Goal: Task Accomplishment & Management: Use online tool/utility

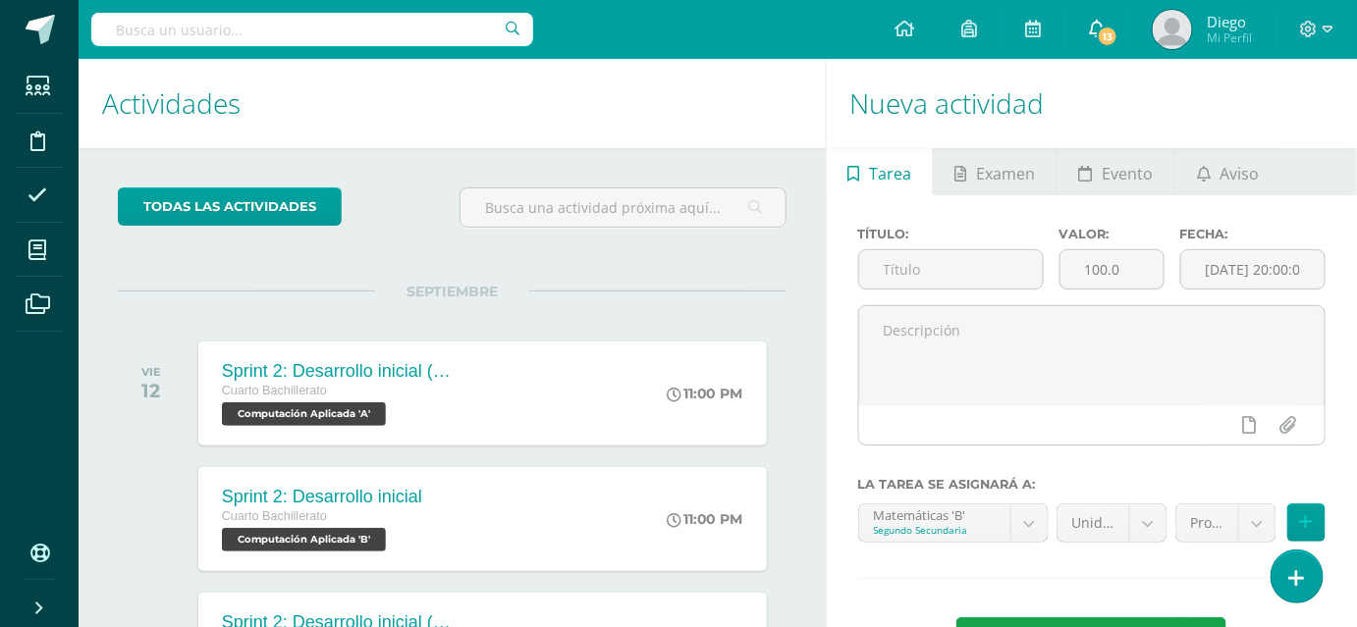
click at [1102, 23] on icon at bounding box center [1097, 29] width 16 height 18
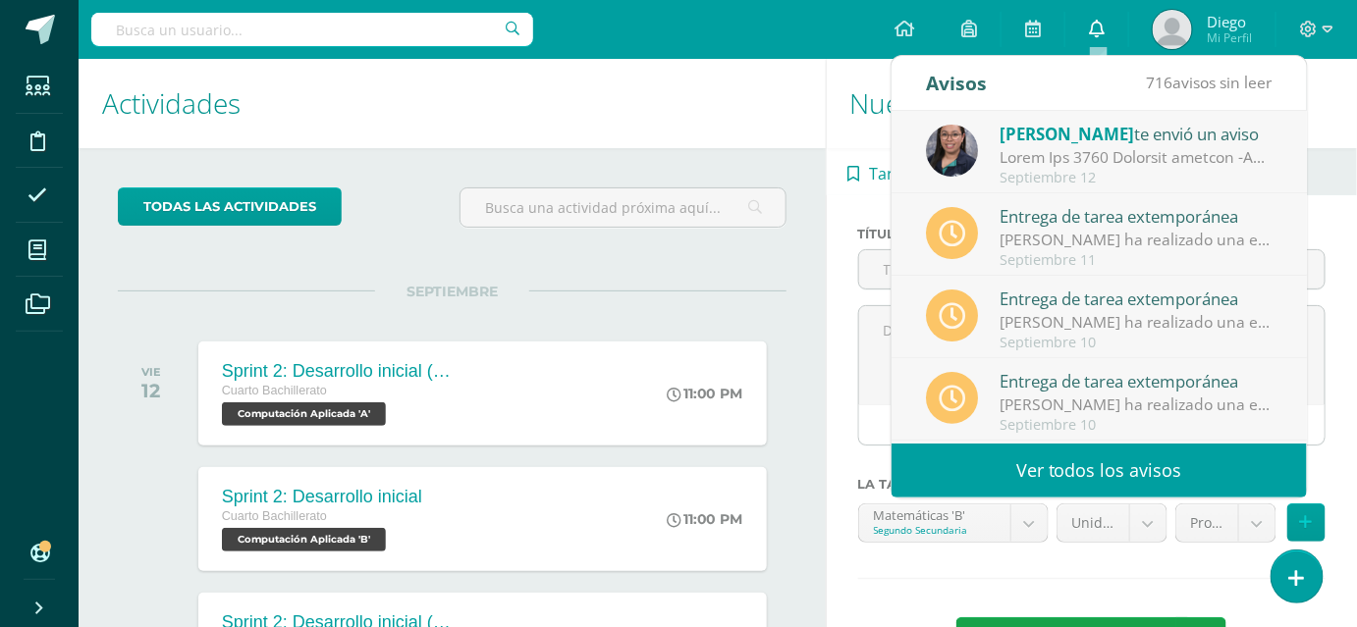
click at [1102, 23] on icon at bounding box center [1097, 29] width 16 height 18
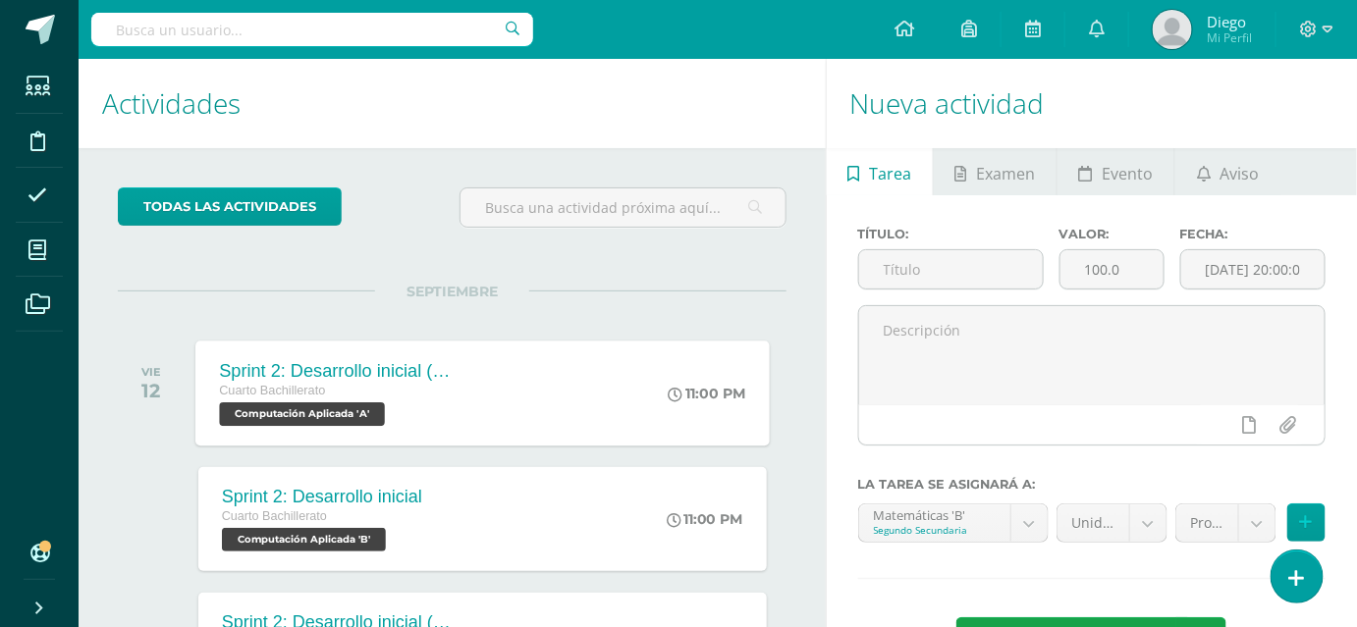
click at [322, 363] on div "Sprint 2: Desarrollo inicial (Semanas 3 y 4)" at bounding box center [338, 370] width 238 height 21
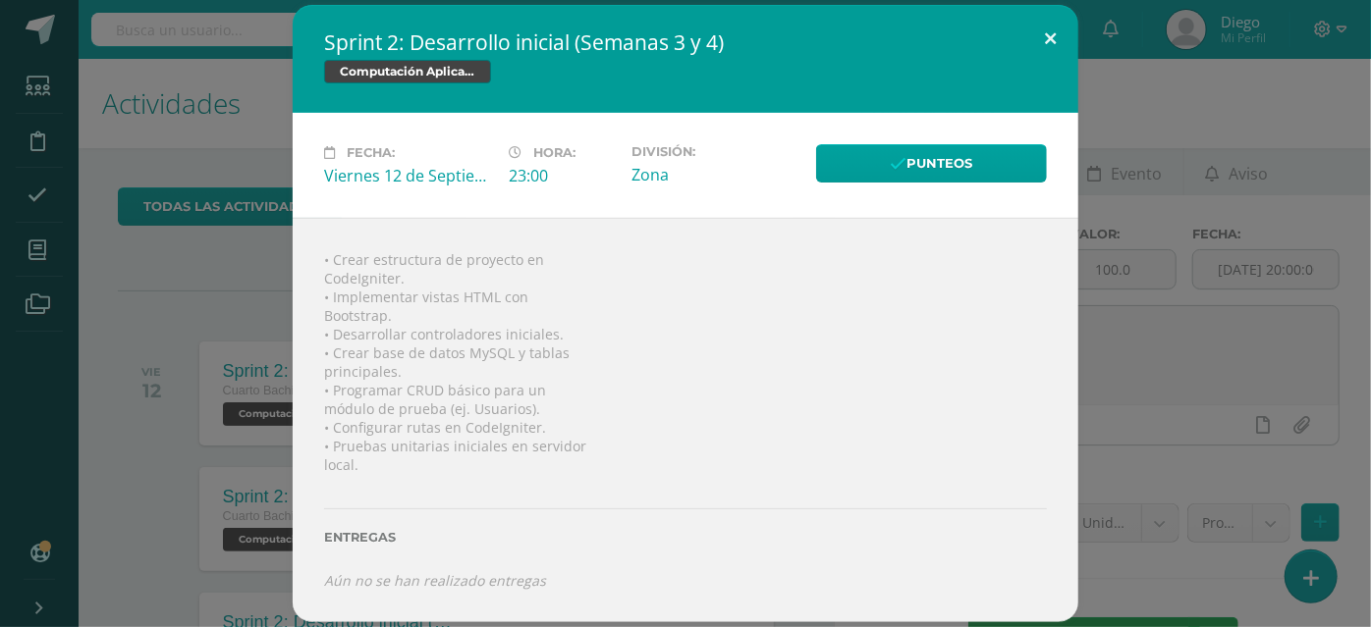
click at [1038, 27] on button at bounding box center [1050, 38] width 56 height 67
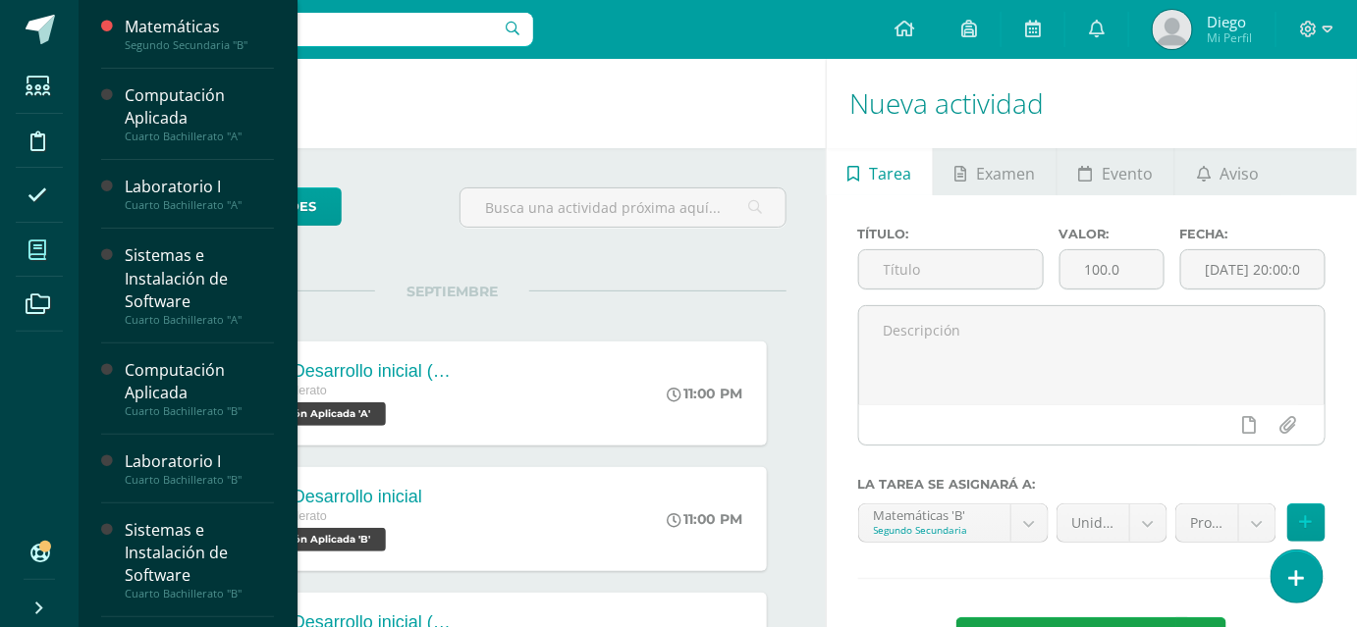
click at [43, 261] on span at bounding box center [38, 250] width 44 height 44
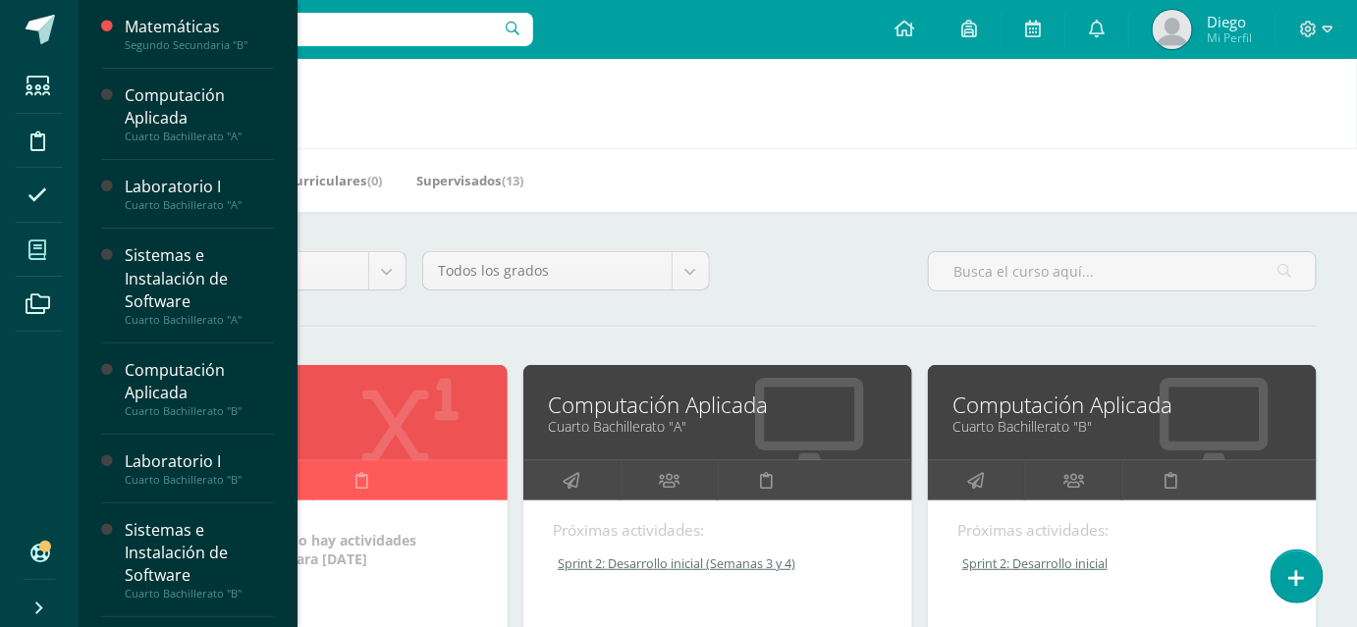
click at [375, 436] on link "Segundo Secundaria "B"" at bounding box center [313, 426] width 340 height 19
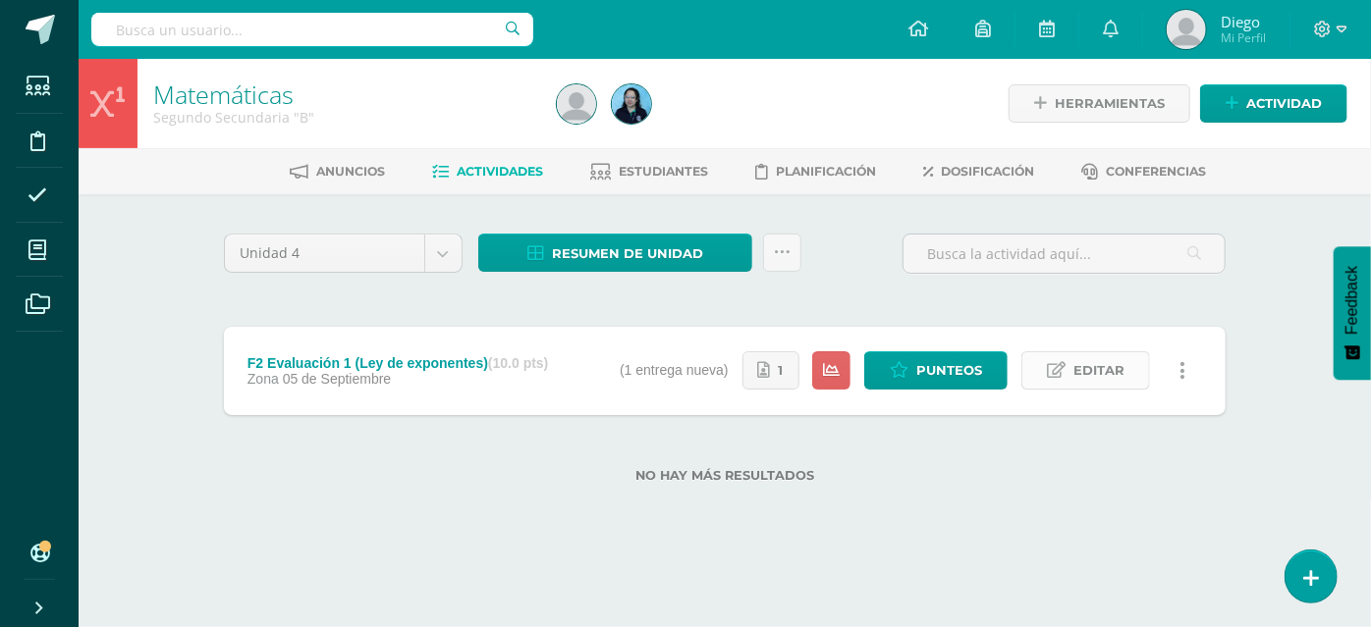
click at [1096, 368] on span "Editar" at bounding box center [1098, 371] width 51 height 36
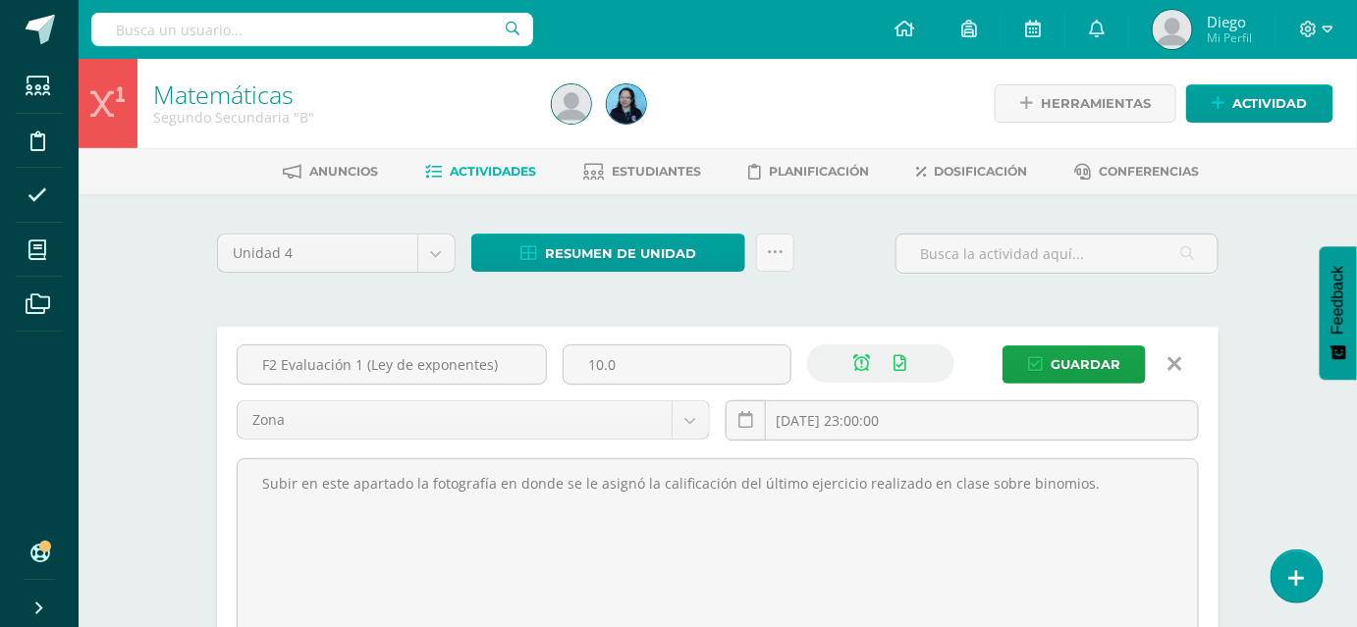
click at [1172, 362] on icon at bounding box center [1176, 365] width 14 height 22
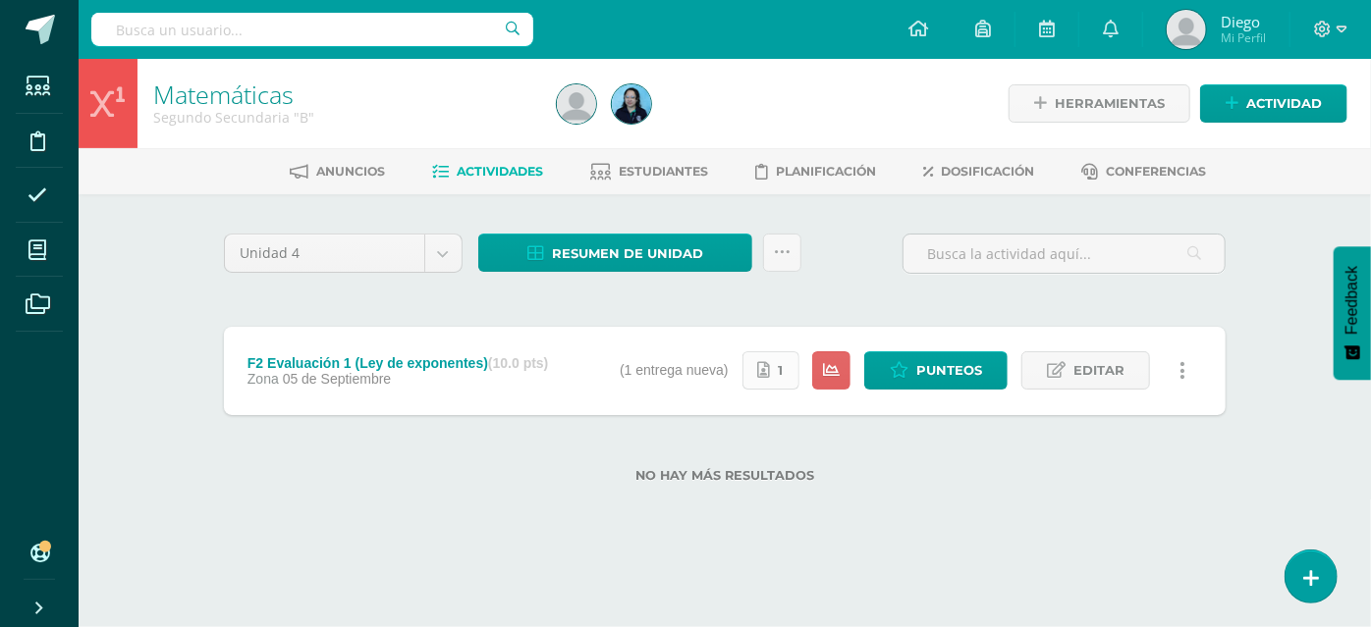
click at [788, 367] on link "1" at bounding box center [770, 371] width 57 height 38
click at [47, 30] on span at bounding box center [40, 29] width 29 height 29
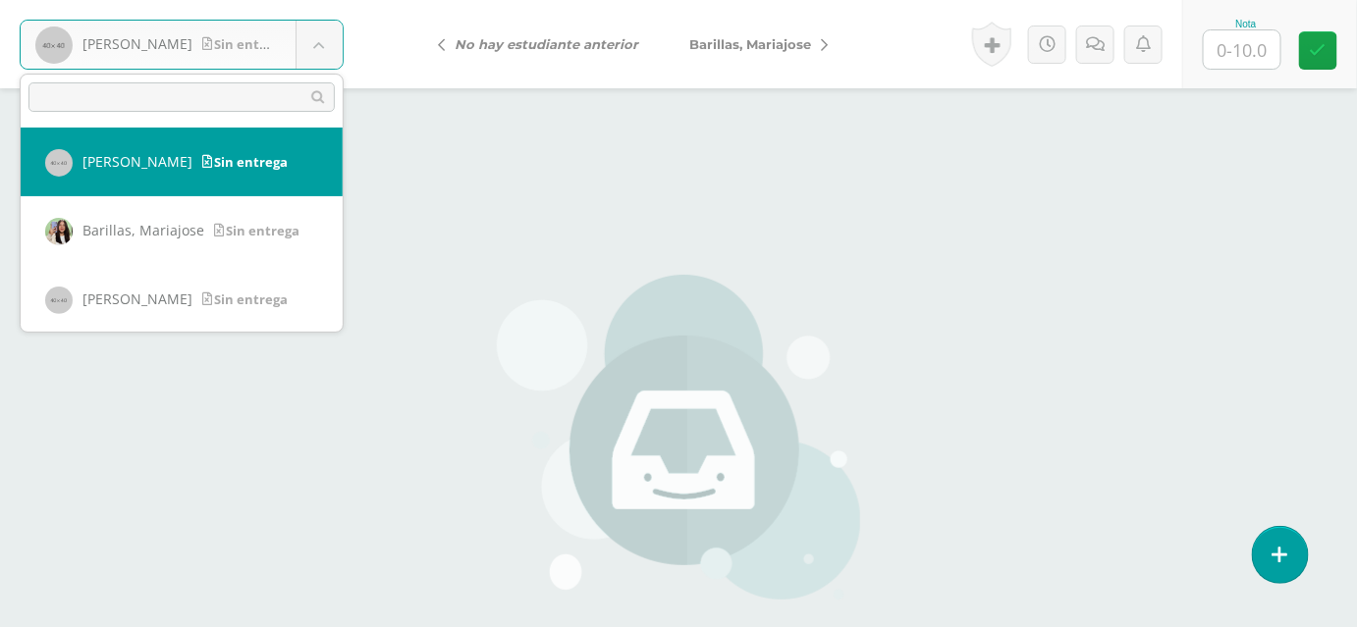
click at [292, 45] on body "Ajú, Carlos Sin entrega Ajú, Carlos Barillas, Mariajose Cardona, Daniela Cifuen…" at bounding box center [678, 408] width 1357 height 817
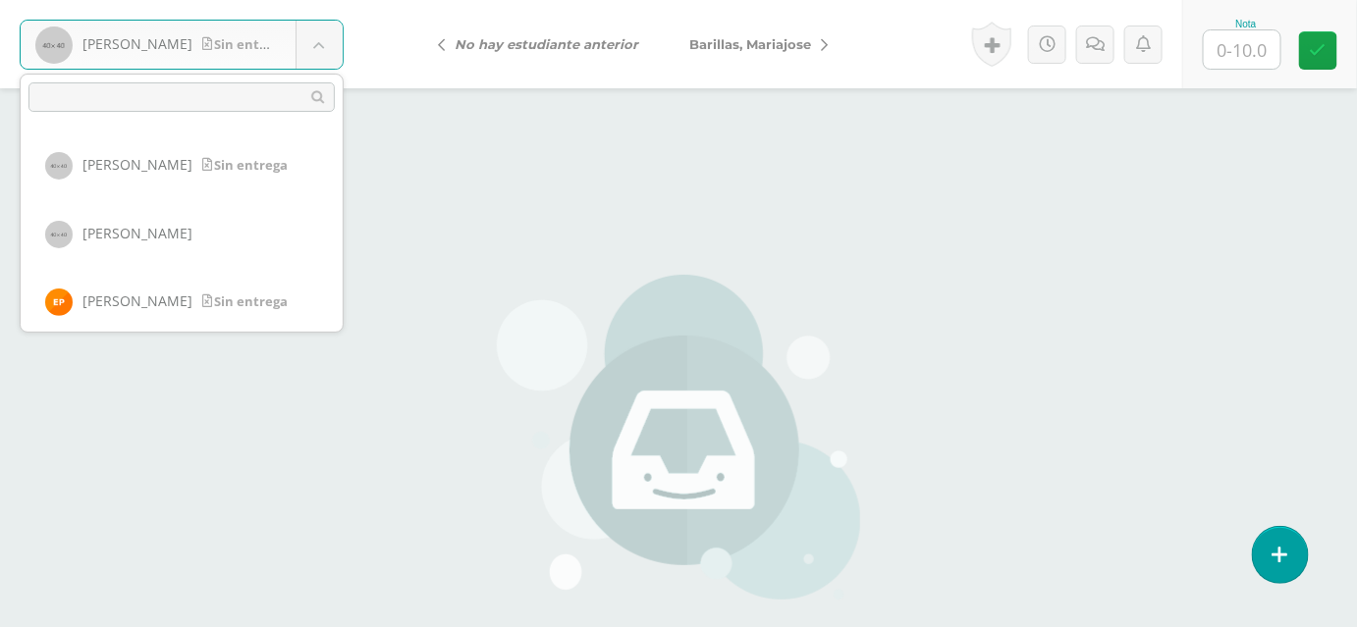
scroll to position [824, 0]
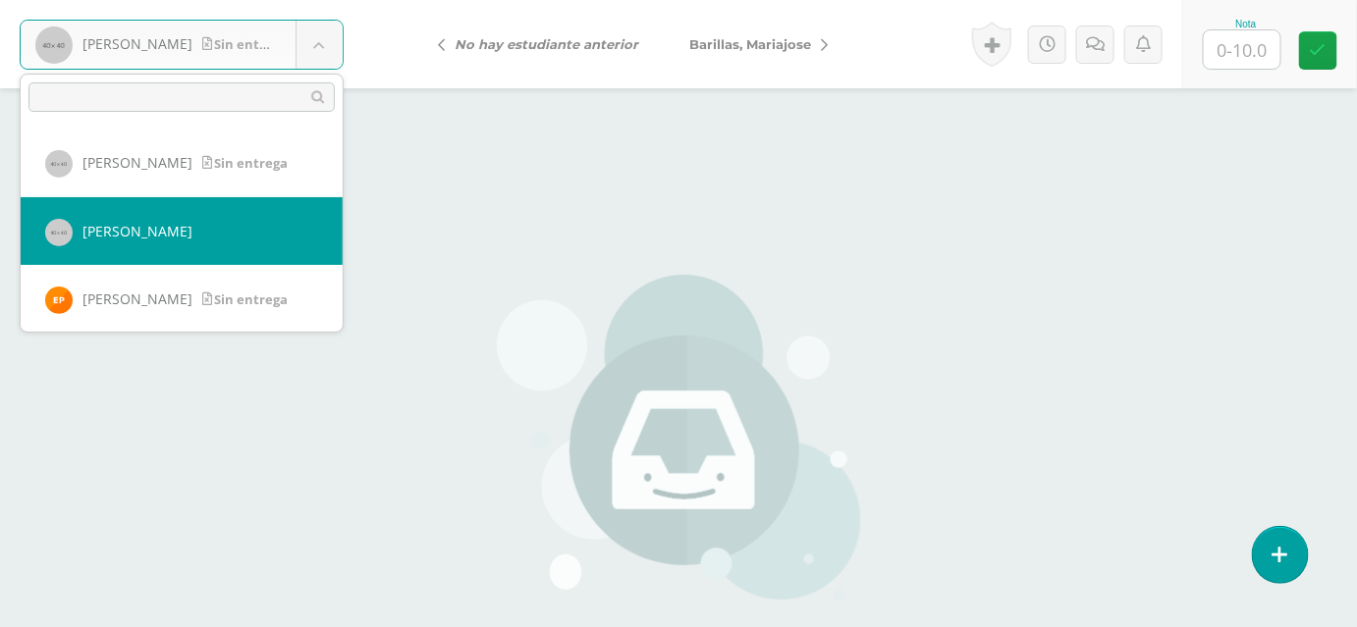
select select "658"
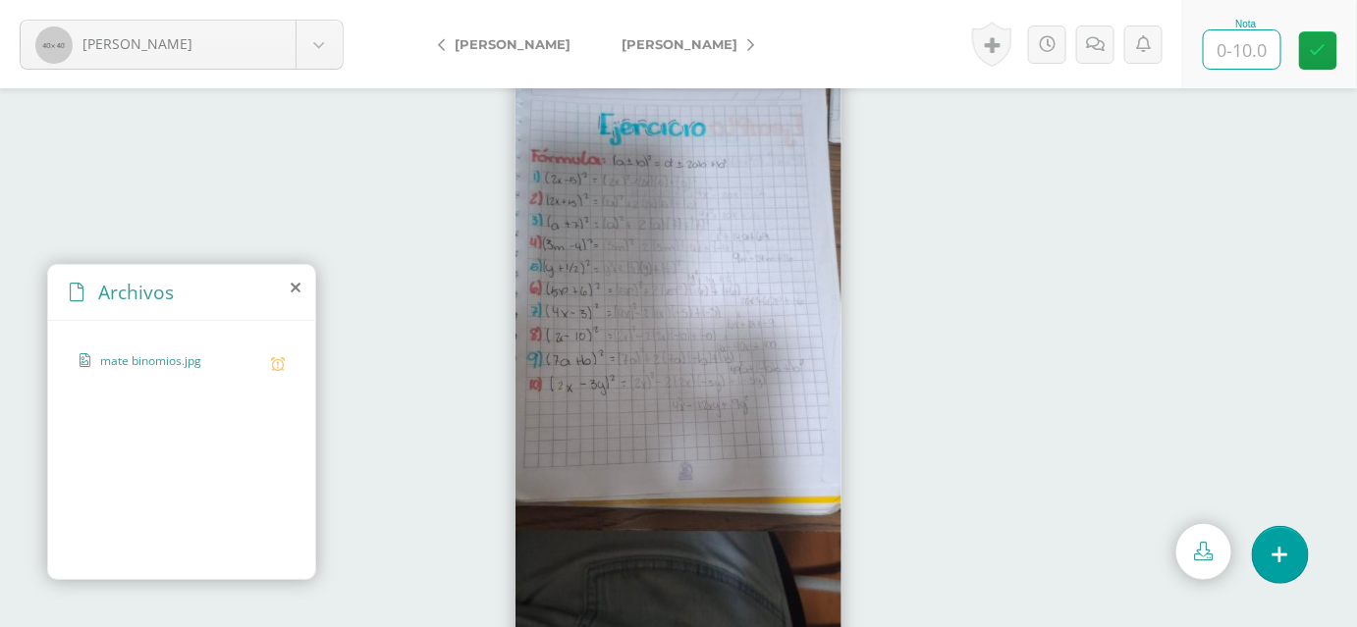
click at [1248, 55] on input "text" at bounding box center [1242, 49] width 77 height 38
type input "8"
click at [1325, 54] on icon at bounding box center [1318, 50] width 17 height 17
